Goal: Task Accomplishment & Management: Manage account settings

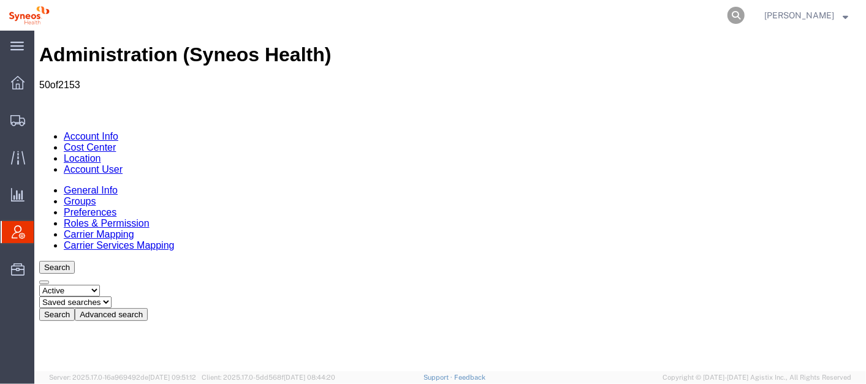
click at [745, 17] on icon at bounding box center [736, 15] width 17 height 17
paste input "56535501"
type input "56535501"
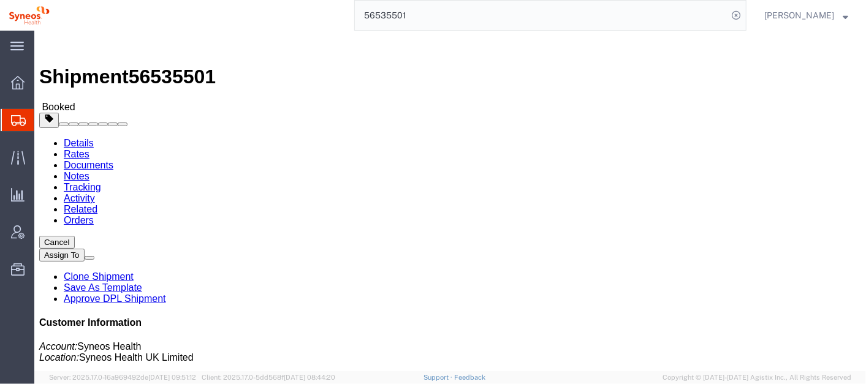
click link "Activity"
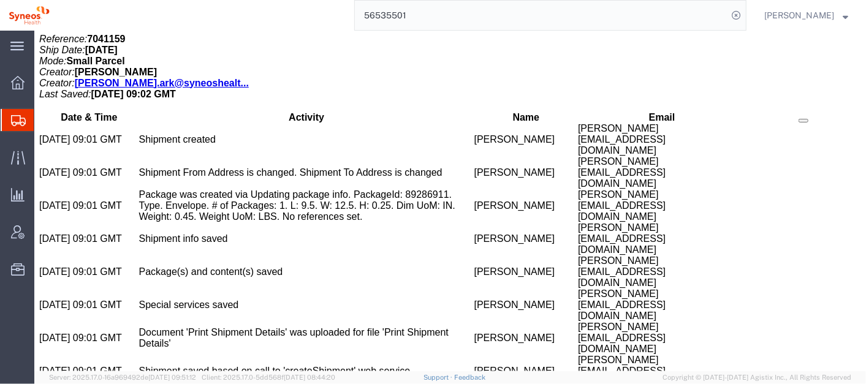
scroll to position [645, 0]
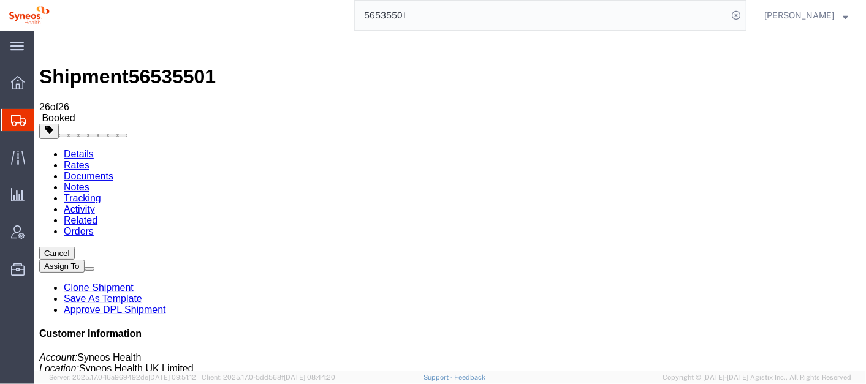
click span "button"
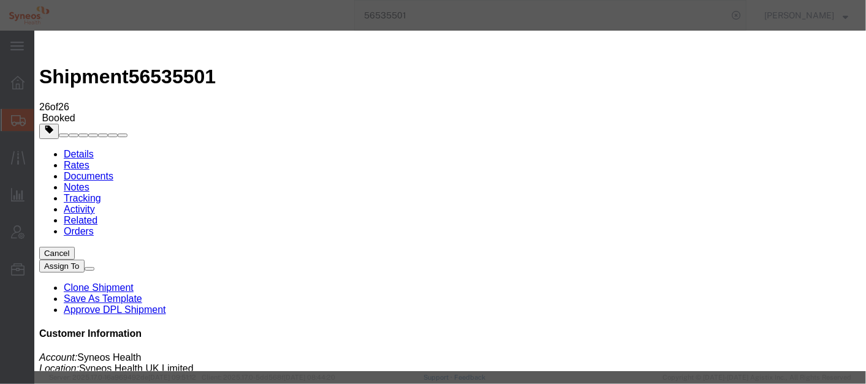
click div "[DATE] 10:00 AM"
type input "11:00 AM"
click button "Apply"
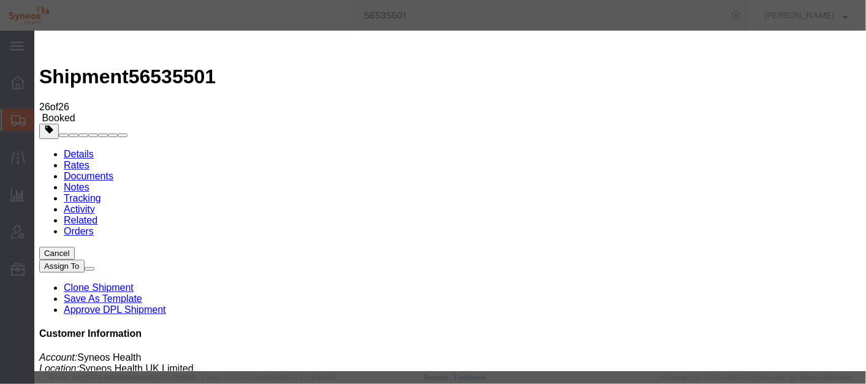
click button "Save"
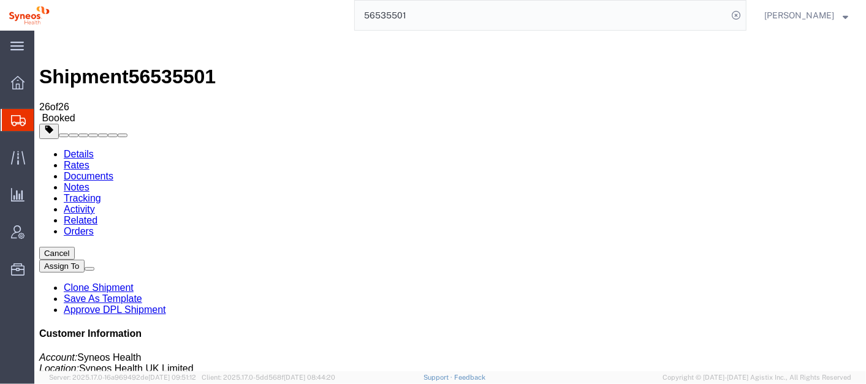
click button "Close"
click span "button"
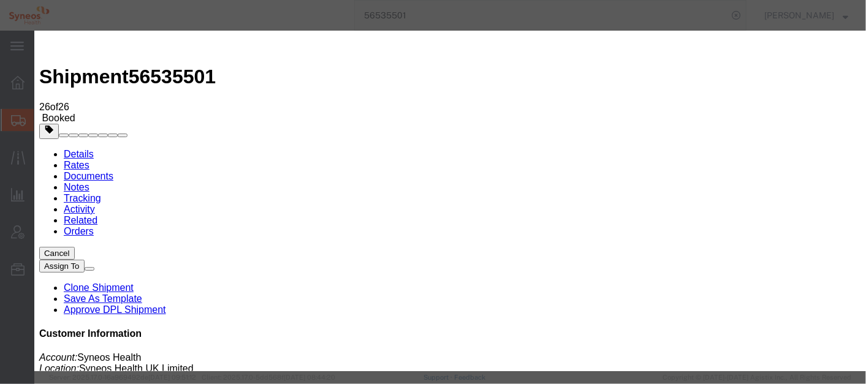
click input "KOIA"
click icon "button"
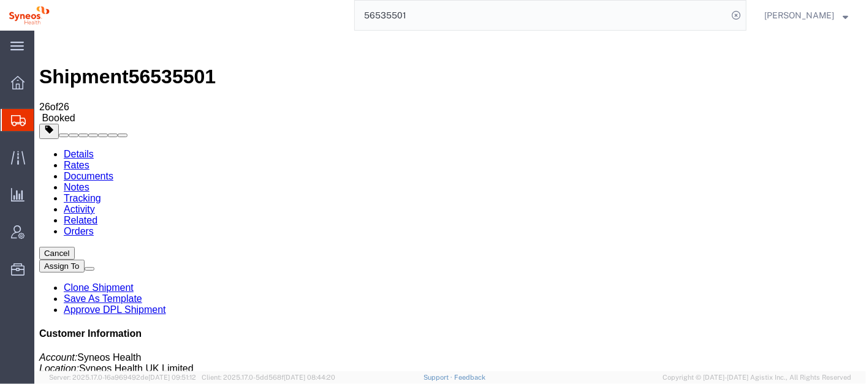
click b "3343"
copy b "3343"
click icon "Pickup request number:"
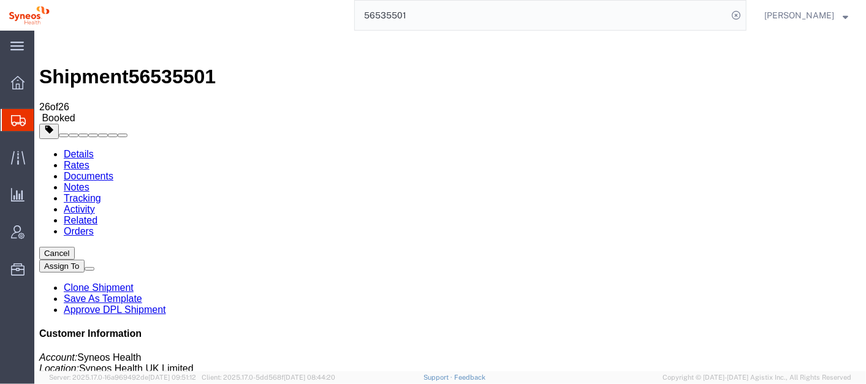
drag, startPoint x: 356, startPoint y: 207, endPoint x: 303, endPoint y: 200, distance: 52.5
click icon "Pickup request number:"
copy icon "Pickup request number"
click b "392266209034"
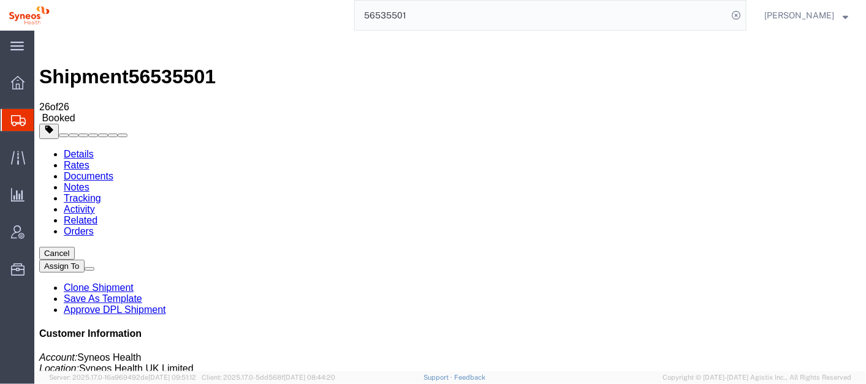
drag, startPoint x: 669, startPoint y: 156, endPoint x: 736, endPoint y: 143, distance: 68.0
click h4 "Carrier Information"
drag, startPoint x: 712, startPoint y: 154, endPoint x: 603, endPoint y: 154, distance: 109.7
click p "Tracking No: 392266209034 Carrier Name: FedEx Express FedEx Express Service Lev…"
copy p "Tracking No: 392266209034"
